Goal: Navigation & Orientation: Go to known website

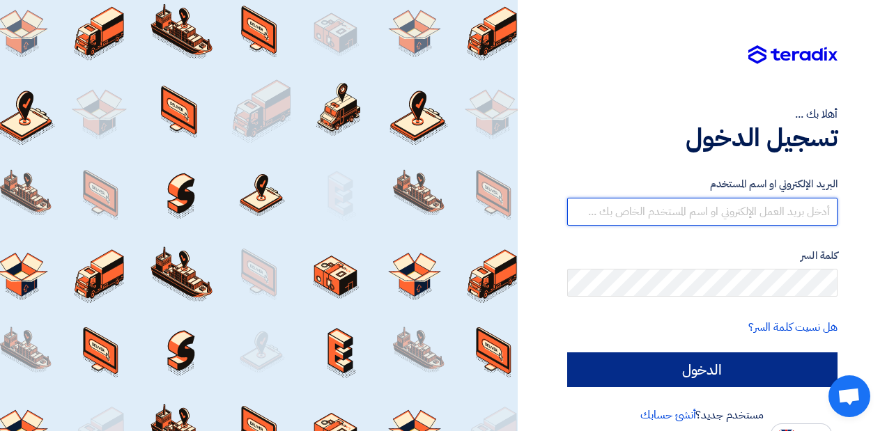
type input "[PERSON_NAME][EMAIL_ADDRESS][DOMAIN_NAME]"
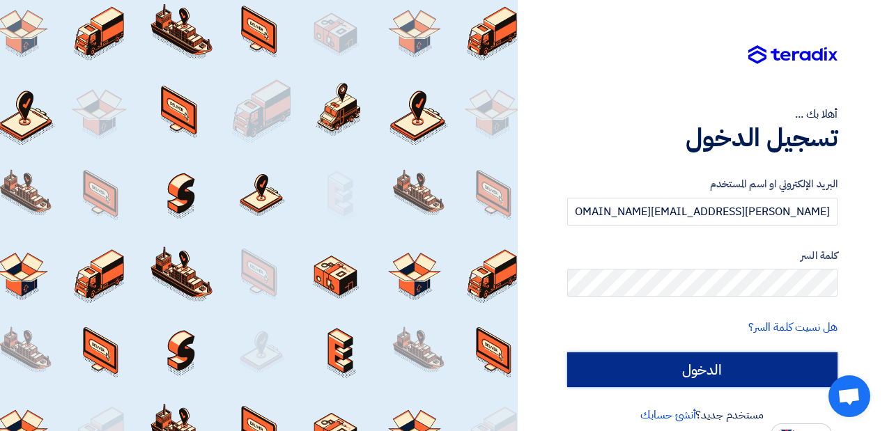
click at [650, 387] on input "الدخول" at bounding box center [702, 370] width 270 height 35
